Goal: Navigation & Orientation: Find specific page/section

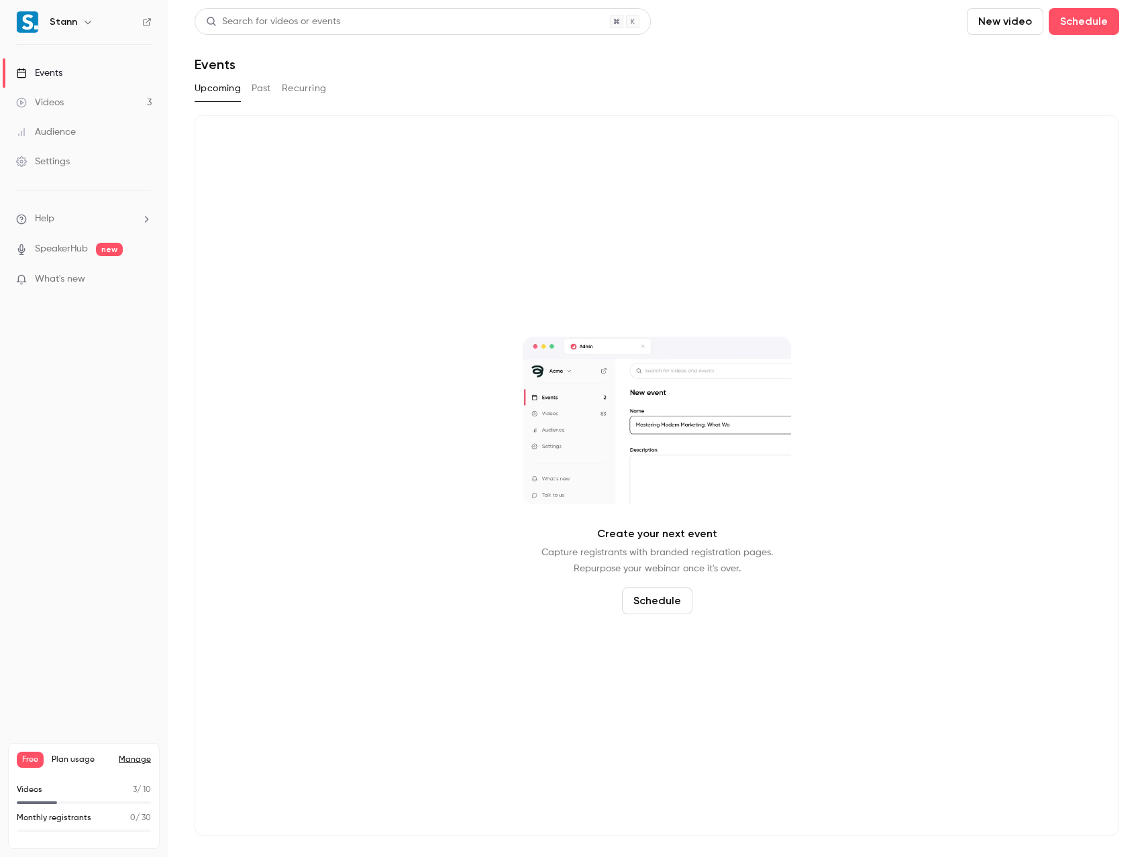
click at [60, 109] on link "Videos 3" at bounding box center [84, 103] width 168 height 30
